Goal: Task Accomplishment & Management: Manage account settings

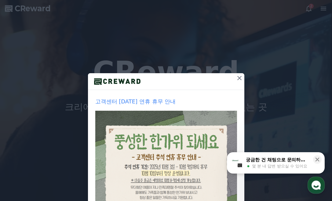
click at [236, 78] on icon at bounding box center [239, 78] width 7 height 7
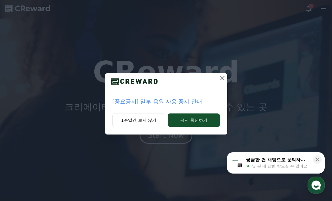
click at [223, 78] on icon at bounding box center [222, 78] width 4 height 4
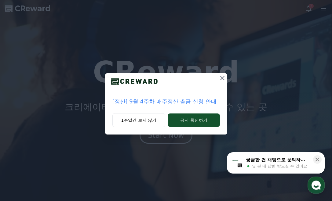
click at [222, 78] on icon at bounding box center [222, 78] width 4 height 4
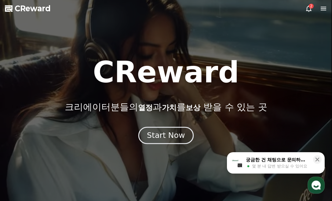
click at [173, 136] on div "Start Now" at bounding box center [166, 135] width 38 height 10
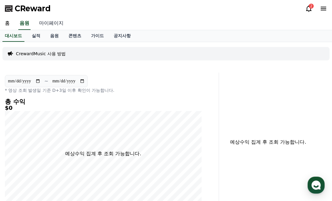
click at [52, 22] on link "마이페이지" at bounding box center [51, 23] width 34 height 13
select select "**********"
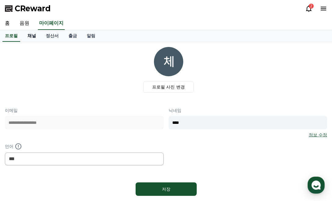
click at [31, 37] on link "채널" at bounding box center [32, 36] width 18 height 12
